Goal: Task Accomplishment & Management: Complete application form

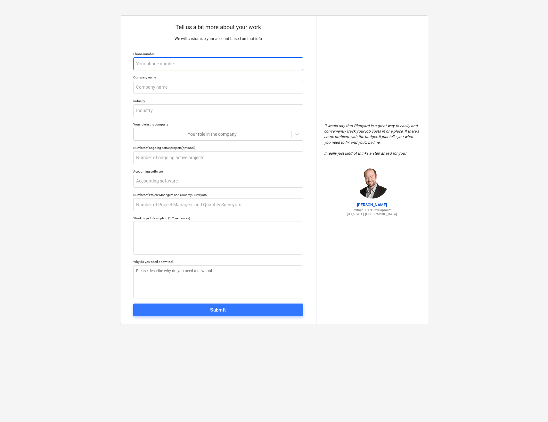
click at [267, 63] on input "text" at bounding box center [218, 63] width 170 height 13
click at [180, 59] on input "text" at bounding box center [218, 63] width 170 height 13
click at [184, 64] on input "text" at bounding box center [218, 63] width 170 height 13
type textarea "x"
type input "2"
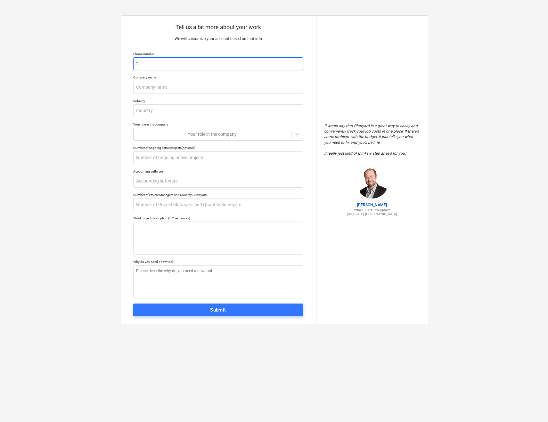
type textarea "x"
type input "21"
type textarea "x"
type input "216"
type textarea "x"
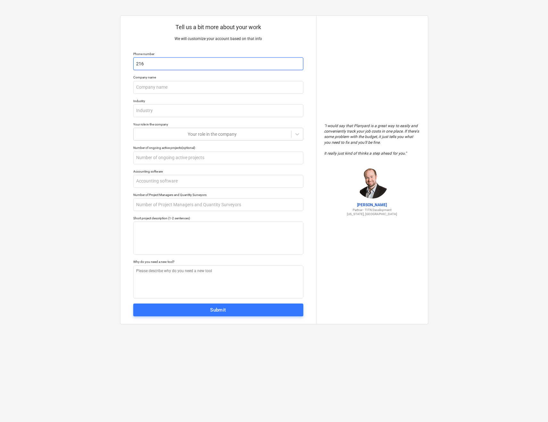
type input "2163"
type textarea "x"
type input "21635"
type textarea "x"
type input "216352"
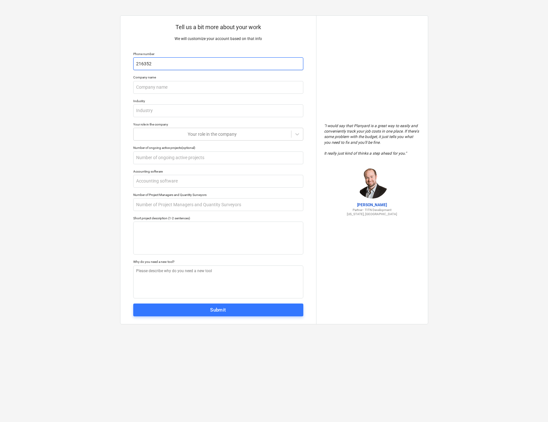
type textarea "x"
type input "2163524"
type textarea "x"
type input "21635244"
type textarea "x"
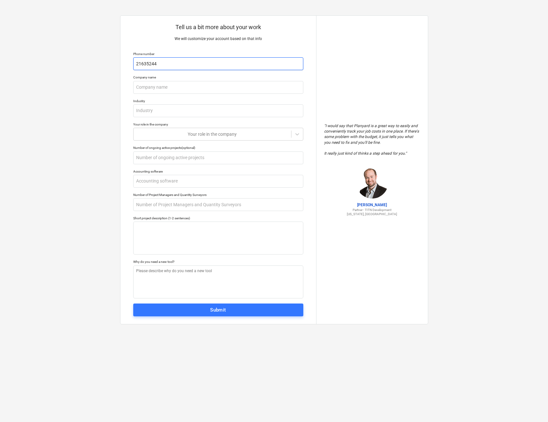
type input "216352449"
type textarea "x"
type input "2163524497"
click at [185, 84] on input "text" at bounding box center [218, 87] width 170 height 13
type textarea "x"
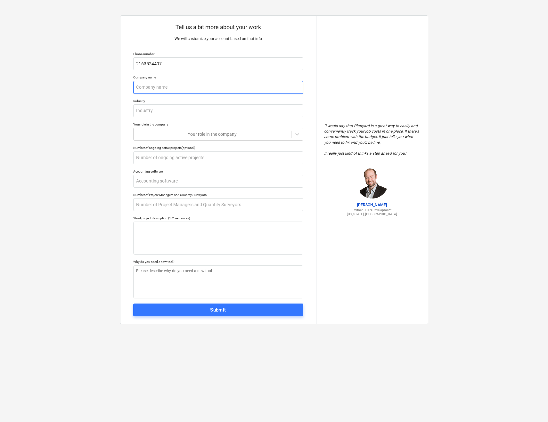
type input "S"
type textarea "x"
type input "Sp"
type textarea "x"
type input "Spe"
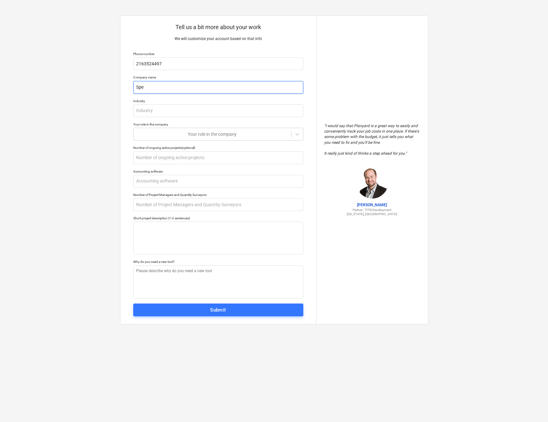
type textarea "x"
type input "Spee"
type textarea "x"
type input "Speed"
type textarea "x"
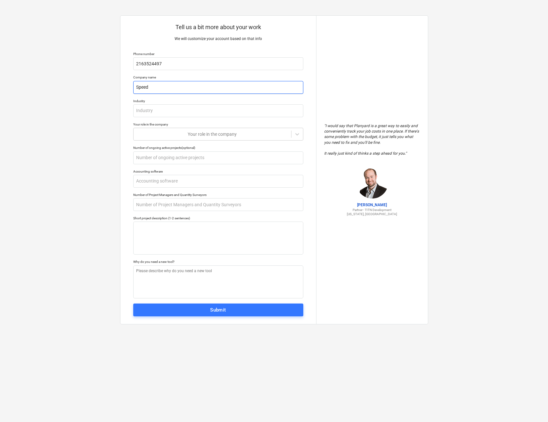
type input "Speedy"
type textarea "x"
type input "Speedy"
type textarea "x"
type input "Speedy O"
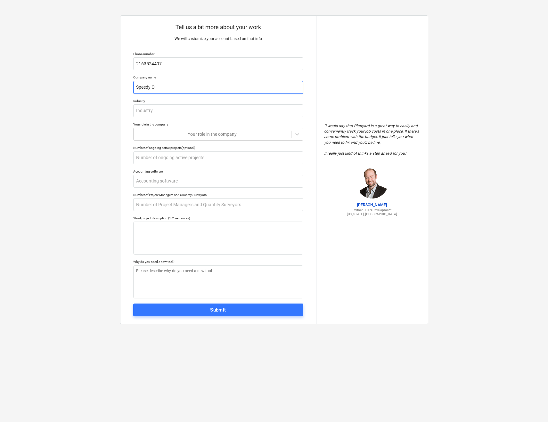
type textarea "x"
type input "Speedy Of"
type textarea "x"
type input "Speedy Off"
type textarea "x"
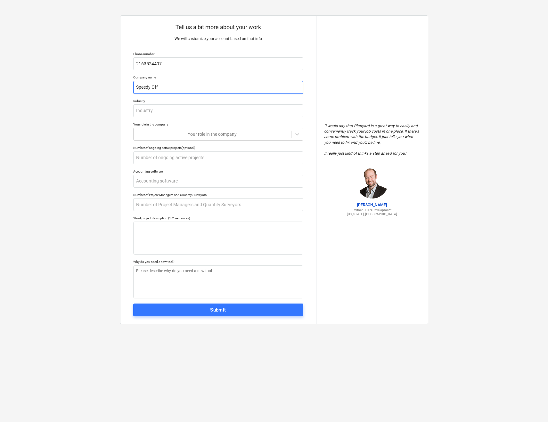
type input "Speedy Offe"
type textarea "x"
type input "Speedy Offer"
type textarea "x"
type input "Speedy Offers"
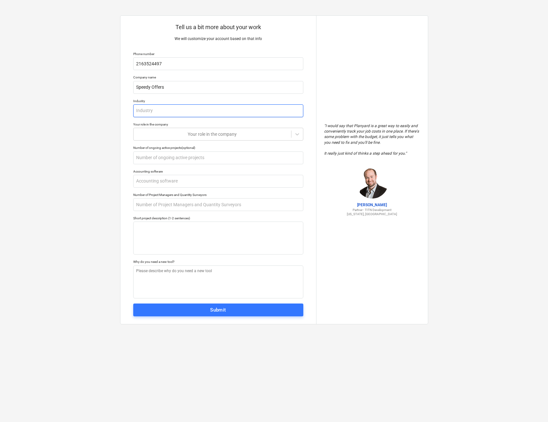
click at [197, 104] on input "text" at bounding box center [218, 110] width 170 height 13
type textarea "x"
type input "I"
type textarea "x"
type input "In"
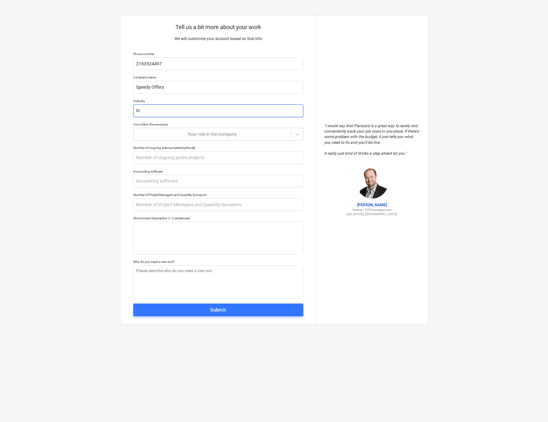
type textarea "x"
type input "Inv"
type textarea "x"
type input "Inve"
type textarea "x"
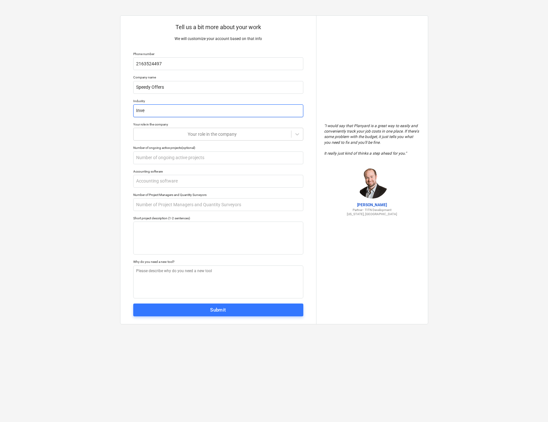
type input "Inves"
type textarea "x"
type input "Invest"
type textarea "x"
type input "Investm"
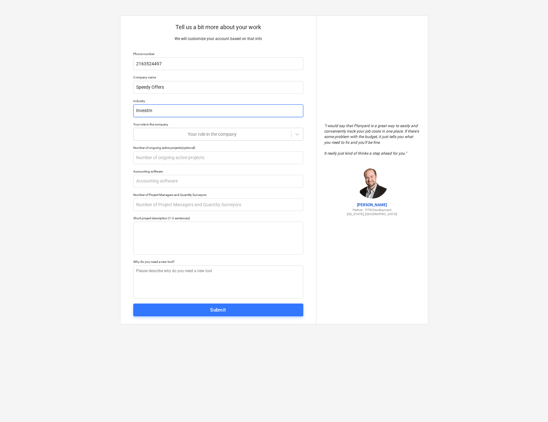
type textarea "x"
type input "Investme"
type textarea "x"
type input "Investmen"
type textarea "x"
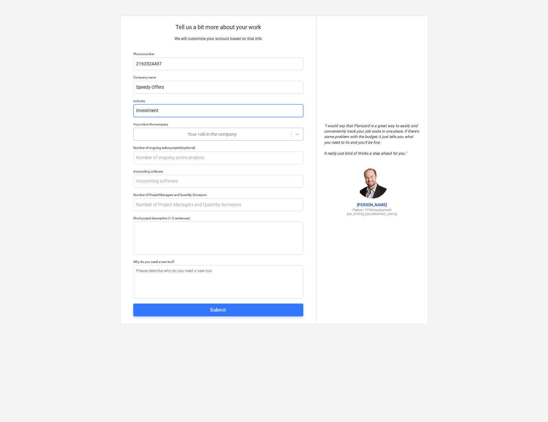
type input "Investment"
click at [245, 133] on div at bounding box center [212, 134] width 151 height 6
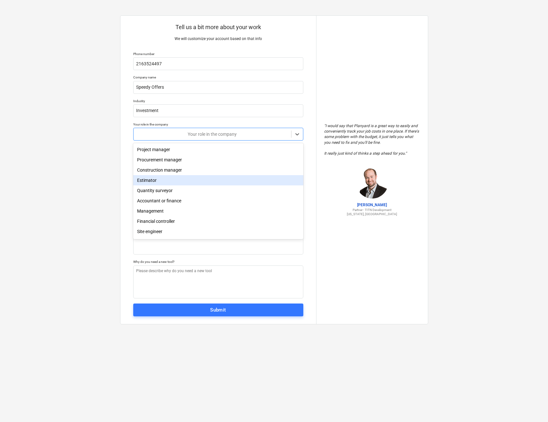
scroll to position [23, 0]
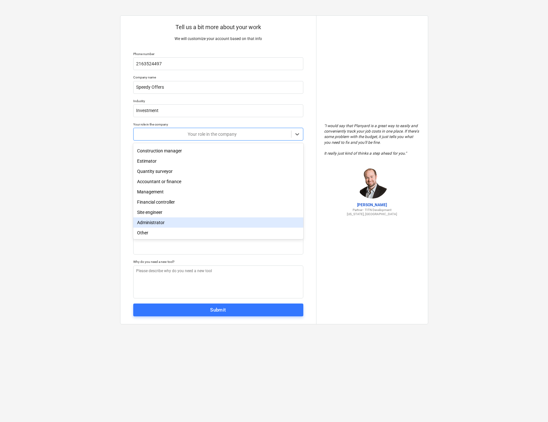
click at [217, 222] on div "Administrator" at bounding box center [218, 223] width 170 height 10
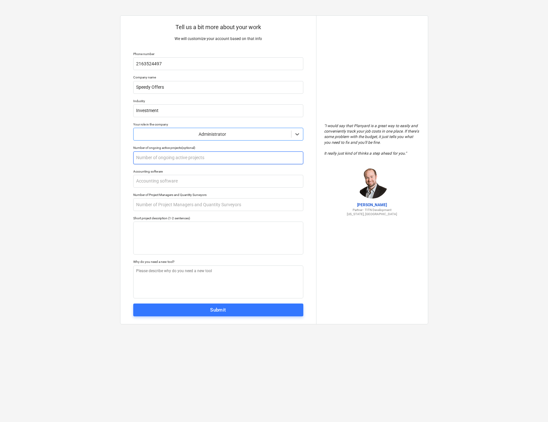
click at [206, 158] on input "text" at bounding box center [218, 158] width 170 height 13
type textarea "x"
type input "5"
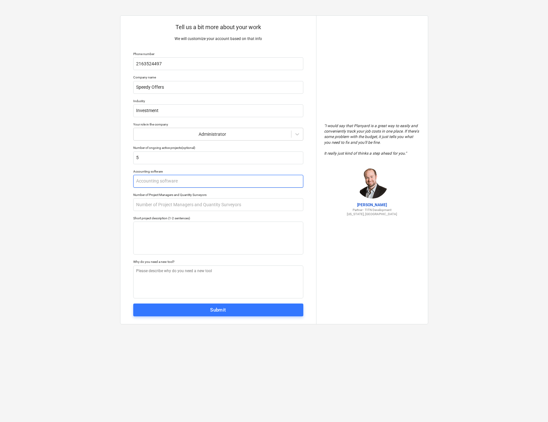
click at [174, 182] on input "text" at bounding box center [218, 181] width 170 height 13
click at [248, 206] on input "text" at bounding box center [218, 204] width 170 height 13
click at [262, 180] on input "text" at bounding box center [218, 181] width 170 height 13
type textarea "x"
type input "N"
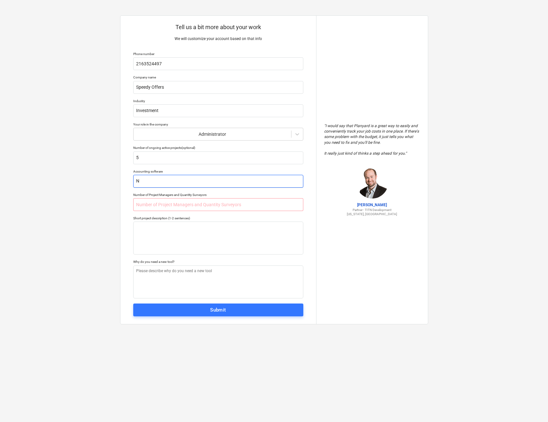
type textarea "x"
type input "No"
type textarea "x"
type input "Non"
type textarea "x"
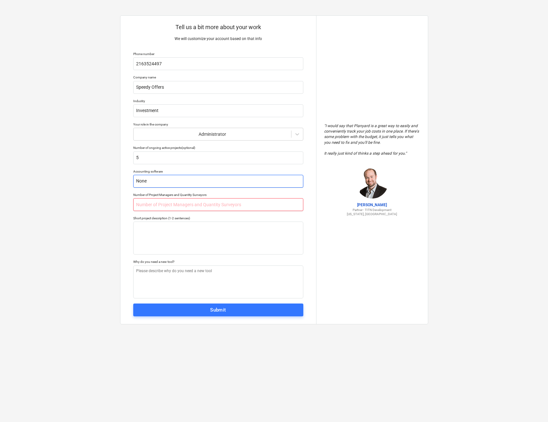
type input "None"
click at [276, 204] on input "text" at bounding box center [218, 204] width 170 height 13
type textarea "x"
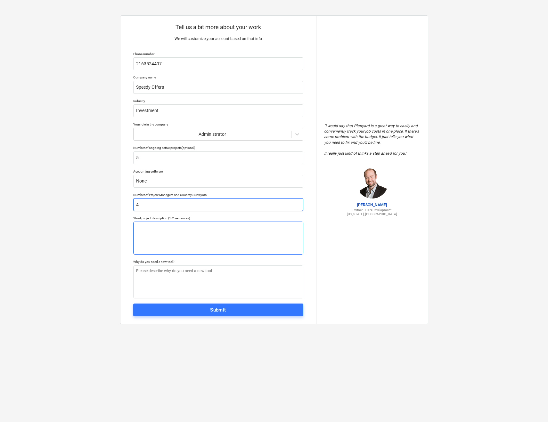
type input "4"
click at [232, 242] on textarea at bounding box center [218, 238] width 170 height 33
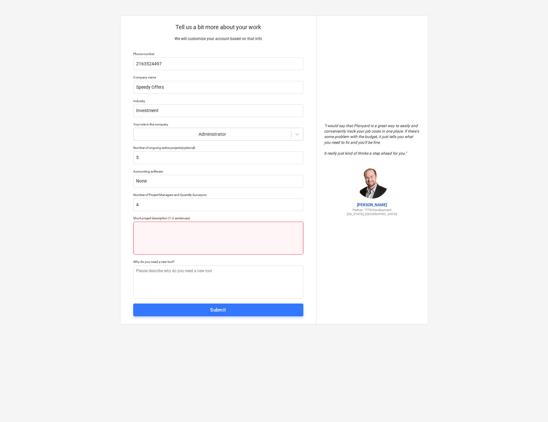
click at [202, 247] on textarea at bounding box center [218, 238] width 170 height 33
paste textarea "Speedy Offers purchases off-market homes directly from sellers. We renovate and…"
type textarea "x"
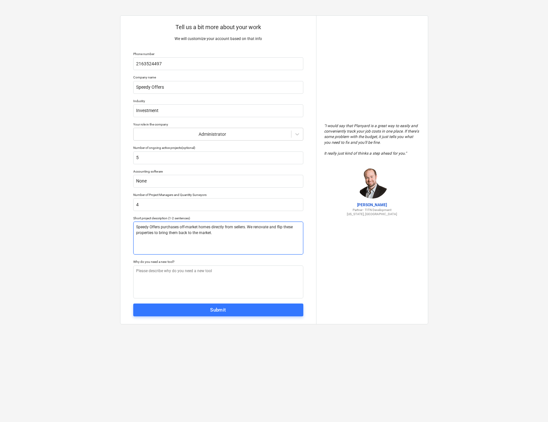
type textarea "Speedy Offers purchases off-market homes directly from sellers. We renovate and…"
click at [224, 280] on textarea at bounding box center [218, 282] width 170 height 33
paste textarea "We currently use Google Spreadsheets to track cash flow manually per invoice or…"
type textarea "x"
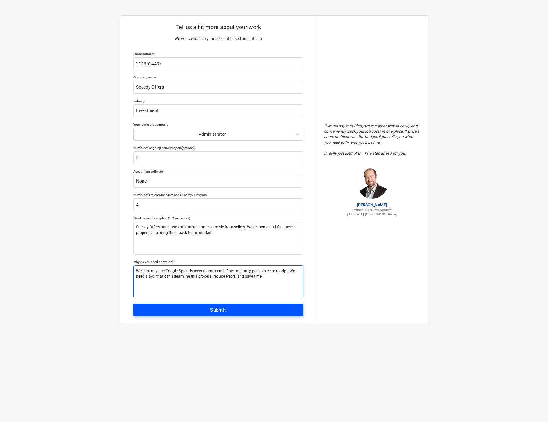
type textarea "We currently use Google Spreadsheets to track cash flow manually per invoice or…"
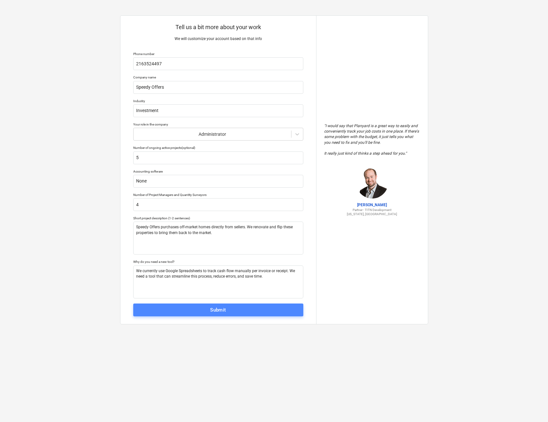
click at [251, 314] on span "Submit" at bounding box center [218, 310] width 156 height 8
type textarea "x"
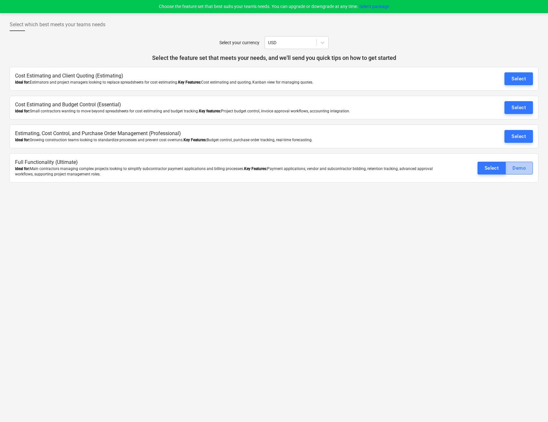
click at [514, 169] on div "Demo" at bounding box center [519, 168] width 13 height 8
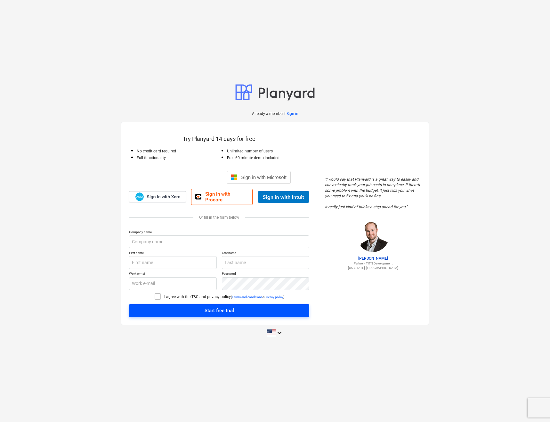
click at [223, 313] on button "Start free trial" at bounding box center [219, 310] width 180 height 13
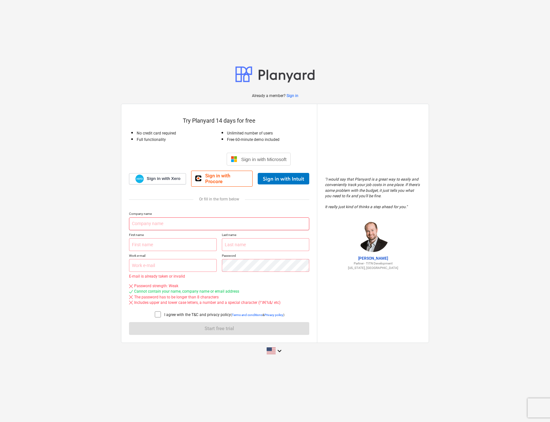
click at [176, 222] on input "text" at bounding box center [219, 224] width 180 height 13
type input "Speedy Offers"
click at [192, 239] on input "text" at bounding box center [173, 244] width 88 height 13
type input "Ronald"
type input "Balancio"
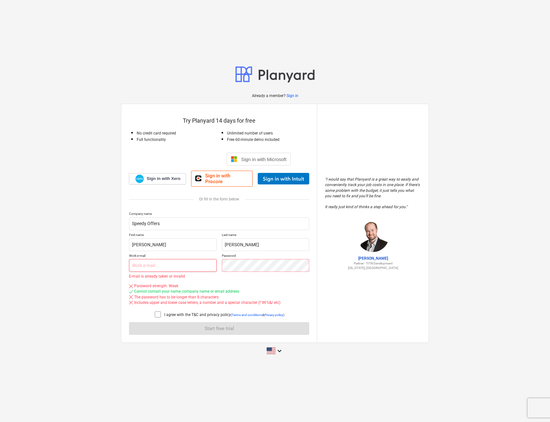
click at [191, 266] on input "text" at bounding box center [173, 265] width 88 height 13
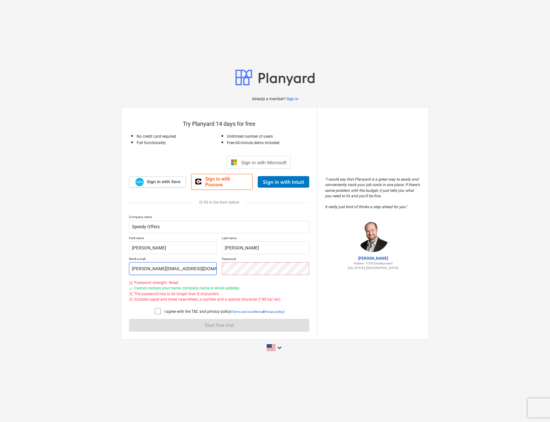
type input "ron@speedyoffersohio.com"
click at [159, 311] on icon at bounding box center [158, 312] width 8 height 8
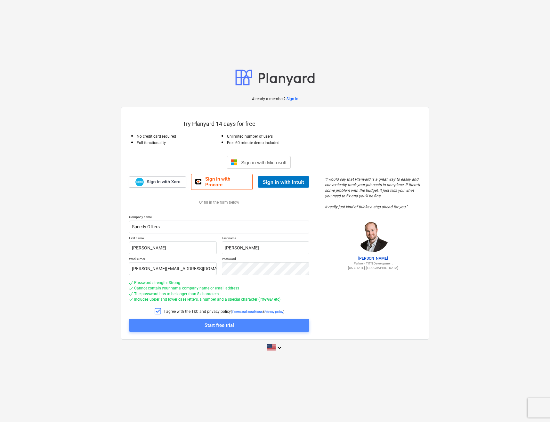
click at [215, 325] on div "Start free trial" at bounding box center [219, 325] width 29 height 8
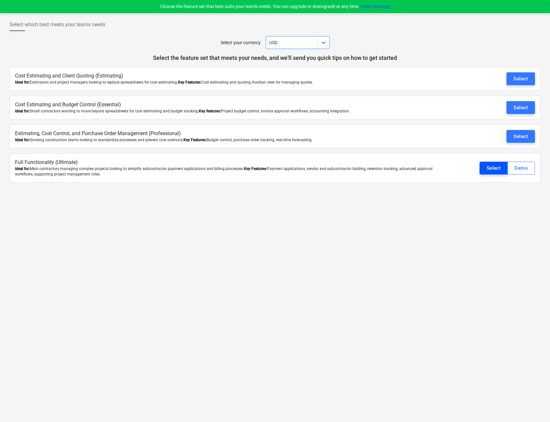
click at [495, 168] on div "Select" at bounding box center [494, 168] width 14 height 8
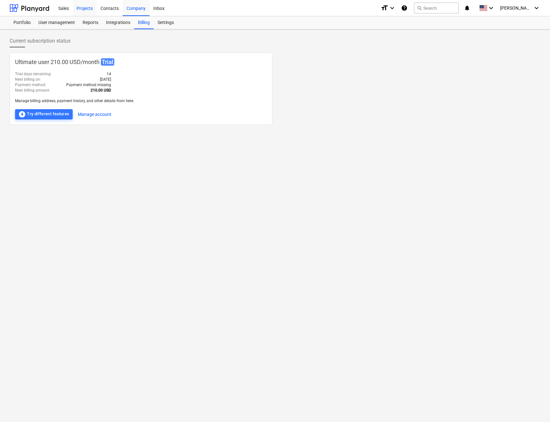
click at [86, 7] on div "Projects" at bounding box center [85, 8] width 24 height 16
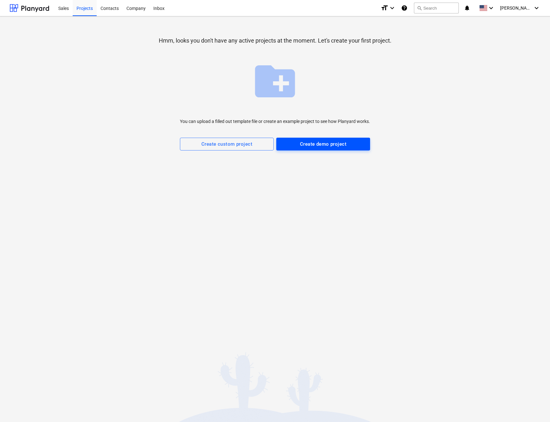
click at [318, 149] on button "Create demo project" at bounding box center [323, 144] width 94 height 13
click at [308, 144] on div "Create demo project" at bounding box center [323, 144] width 46 height 8
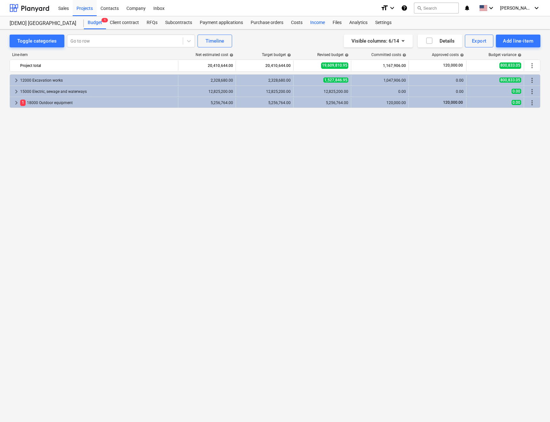
click at [307, 22] on div "Income" at bounding box center [318, 22] width 22 height 13
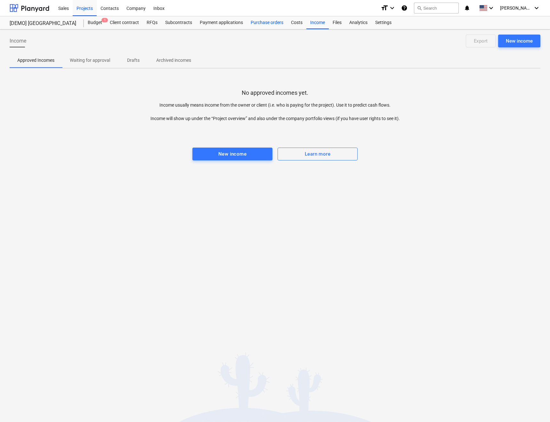
click at [285, 21] on div "Purchase orders" at bounding box center [267, 22] width 40 height 13
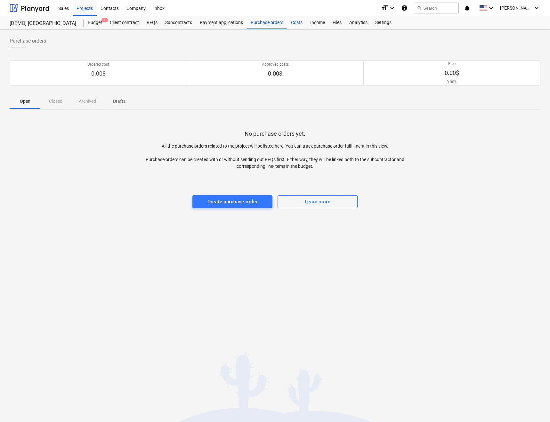
click at [295, 21] on div "Costs" at bounding box center [296, 22] width 19 height 13
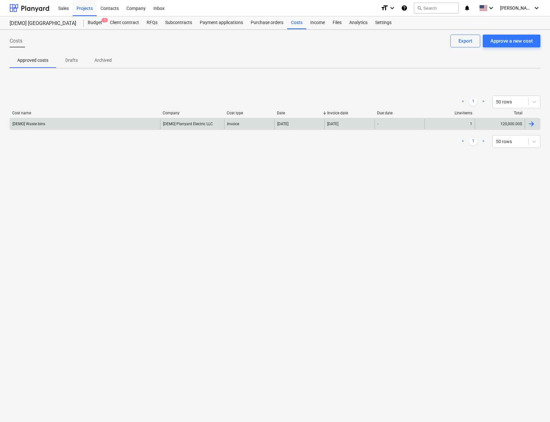
click at [535, 123] on div at bounding box center [532, 124] width 8 height 8
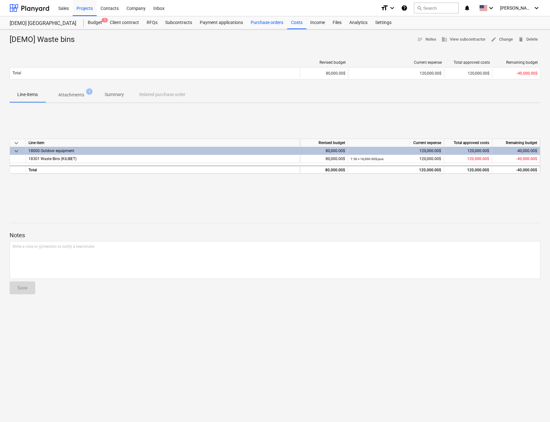
click at [267, 26] on div "Purchase orders" at bounding box center [267, 22] width 40 height 13
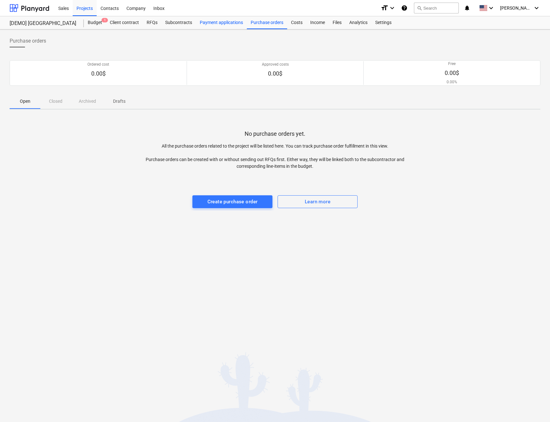
click at [226, 28] on div "Payment applications" at bounding box center [221, 22] width 51 height 13
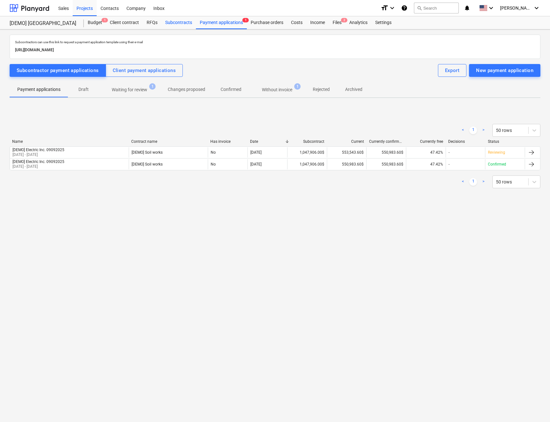
click at [176, 24] on div "Subcontracts" at bounding box center [178, 22] width 35 height 13
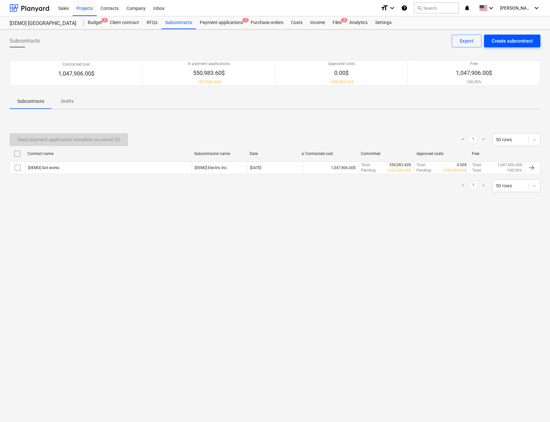
click at [499, 38] on div "Create subcontract" at bounding box center [512, 41] width 41 height 8
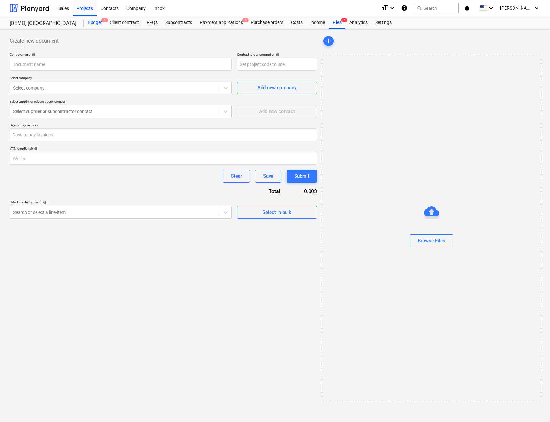
click at [102, 24] on div "Budget 1" at bounding box center [95, 22] width 22 height 13
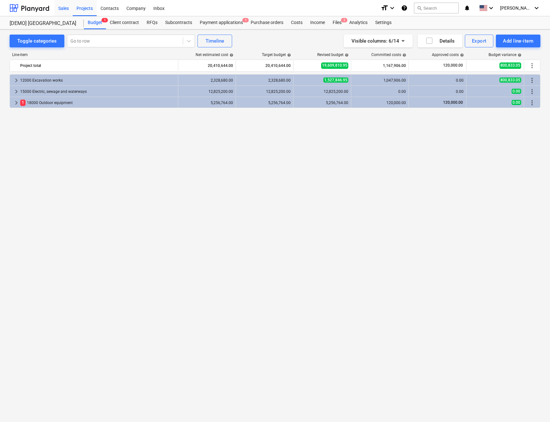
click at [61, 10] on div "Sales" at bounding box center [63, 8] width 18 height 16
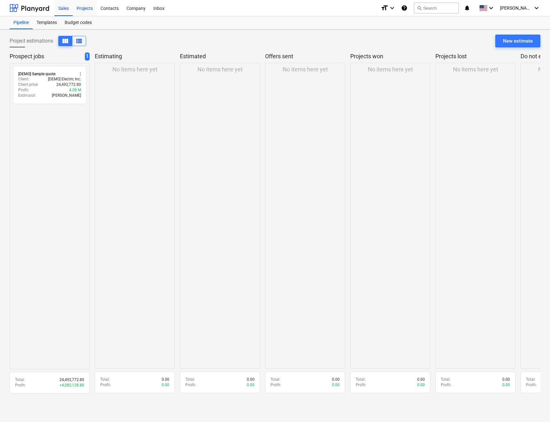
click at [86, 10] on div "Projects" at bounding box center [85, 8] width 24 height 16
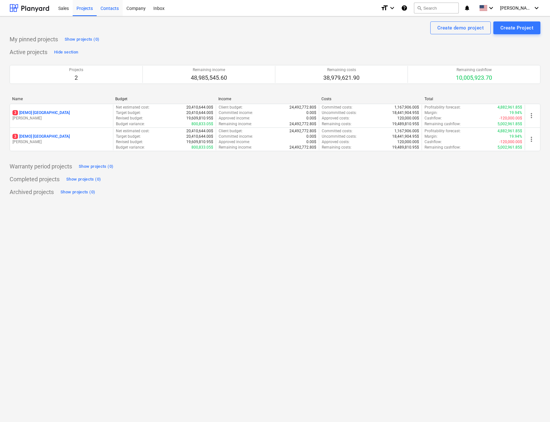
click at [112, 11] on div "Contacts" at bounding box center [110, 8] width 26 height 16
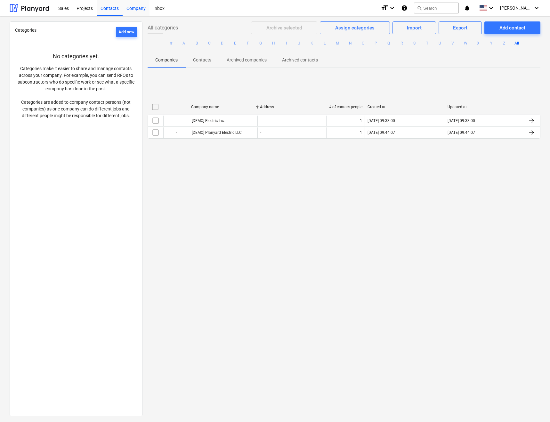
click at [136, 9] on div "Company" at bounding box center [136, 8] width 27 height 16
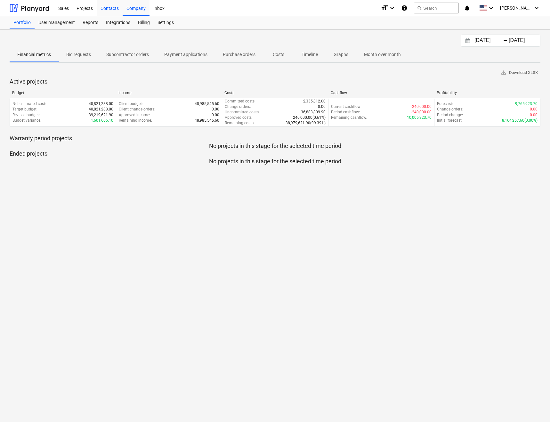
click at [109, 12] on div "Contacts" at bounding box center [110, 8] width 26 height 16
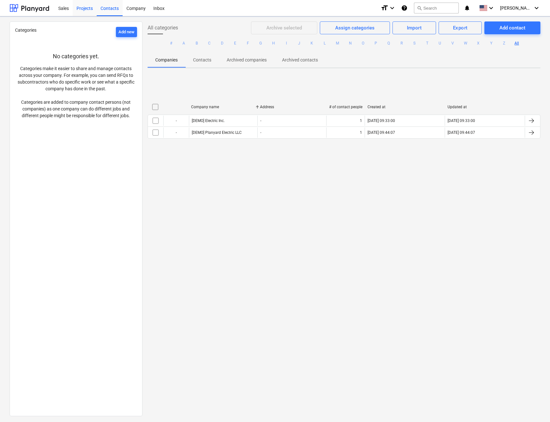
click at [84, 12] on div "Projects" at bounding box center [85, 8] width 24 height 16
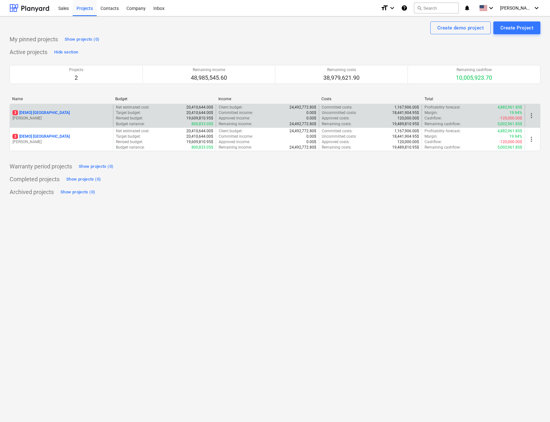
click at [88, 115] on div "3 [DEMO] [GEOGRAPHIC_DATA]" at bounding box center [61, 112] width 98 height 5
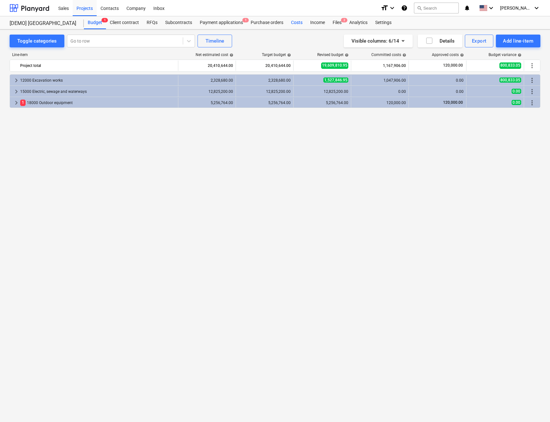
click at [300, 20] on div "Costs" at bounding box center [296, 22] width 19 height 13
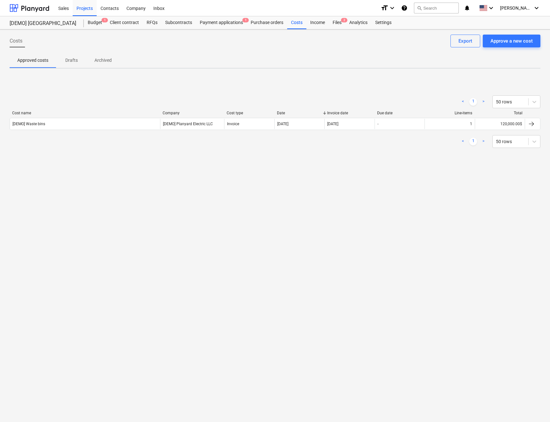
click at [68, 64] on span "Drafts" at bounding box center [71, 60] width 31 height 11
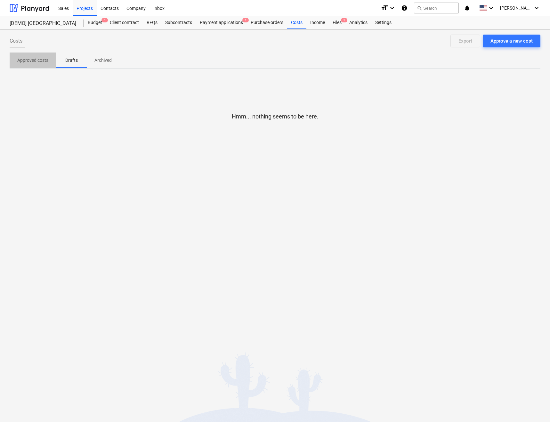
click at [29, 62] on p "Approved costs" at bounding box center [32, 60] width 31 height 7
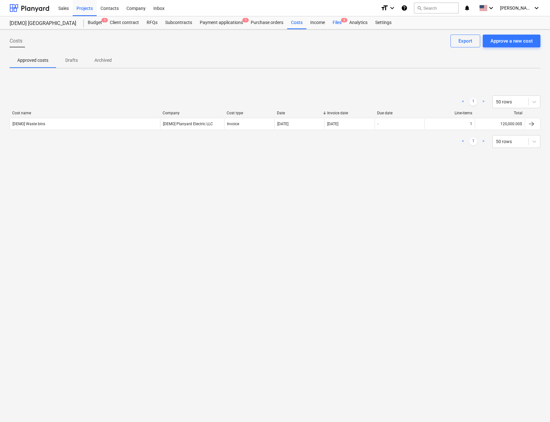
click at [335, 21] on div "Files 2" at bounding box center [337, 22] width 17 height 13
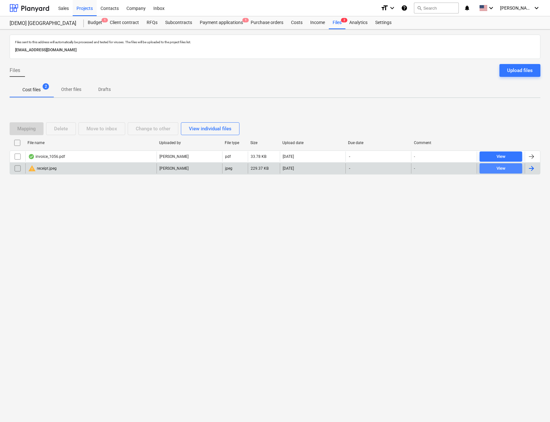
click at [515, 170] on span "View" at bounding box center [500, 168] width 37 height 7
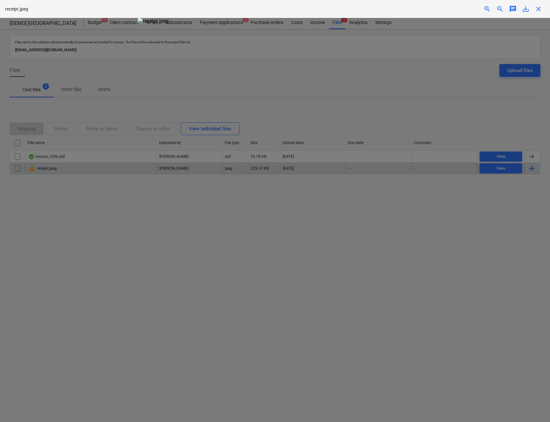
click at [494, 192] on div at bounding box center [275, 220] width 550 height 404
click at [539, 7] on span "close" at bounding box center [539, 9] width 8 height 8
